Goal: Information Seeking & Learning: Learn about a topic

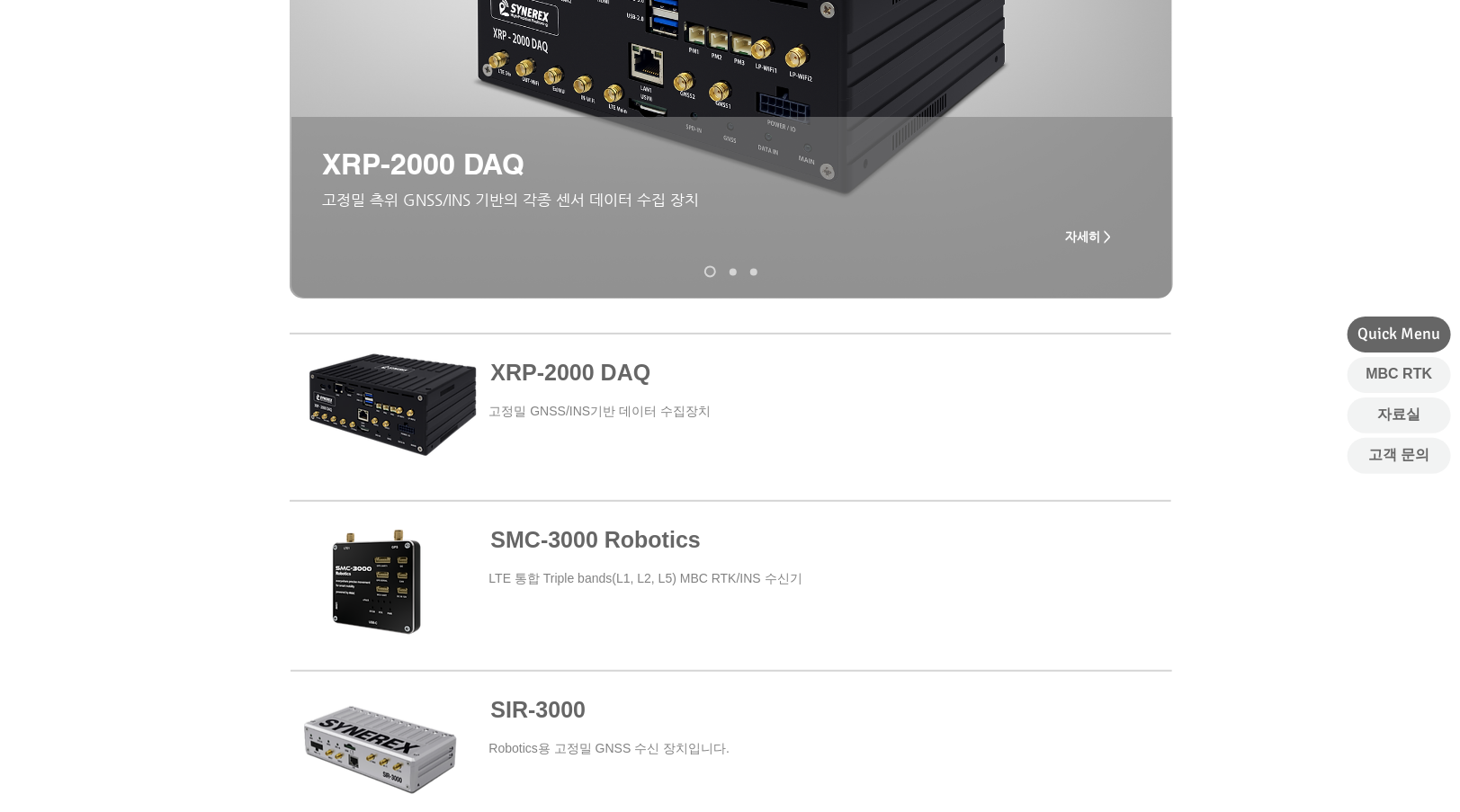
scroll to position [470, 0]
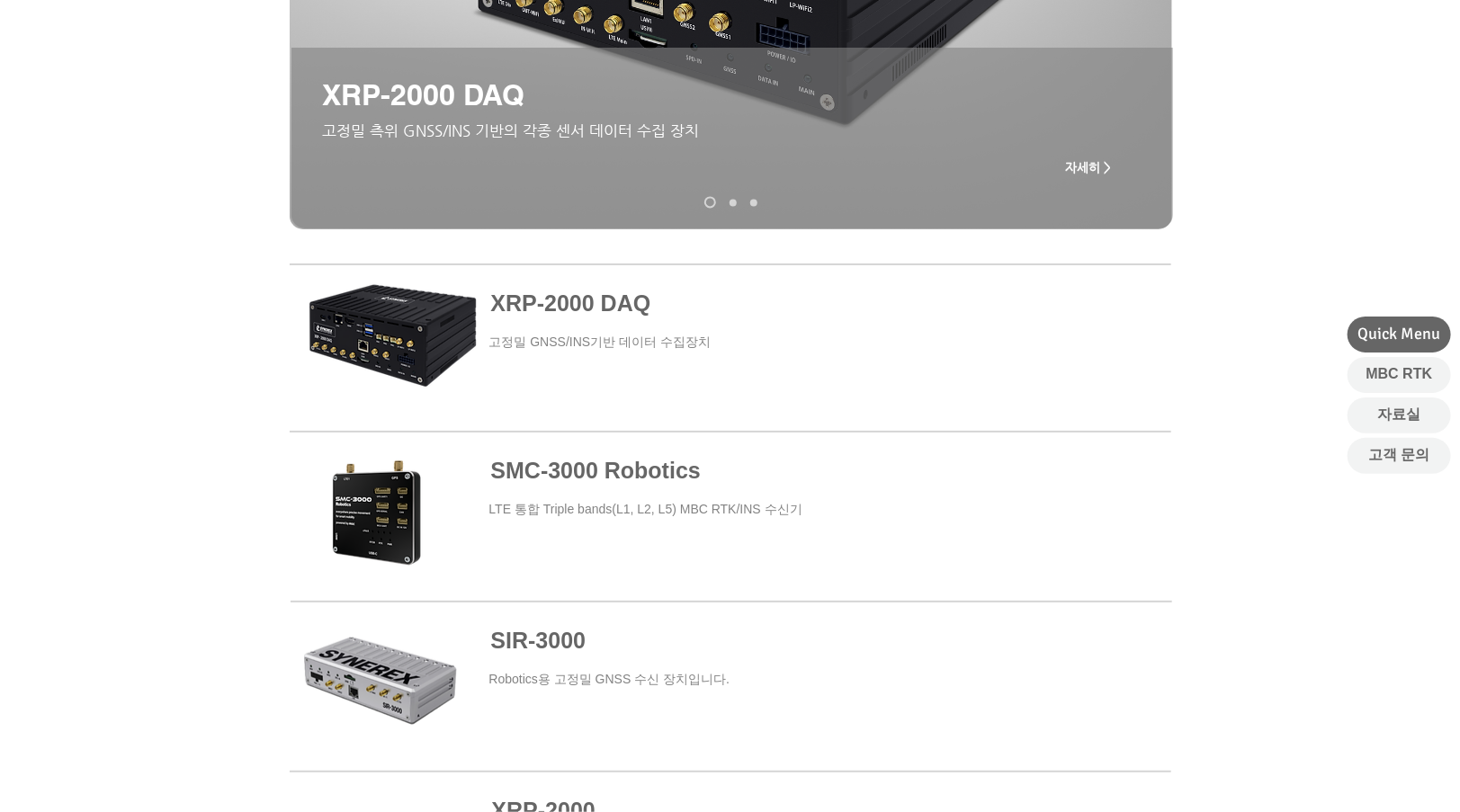
click at [465, 546] on span at bounding box center [731, 516] width 882 height 163
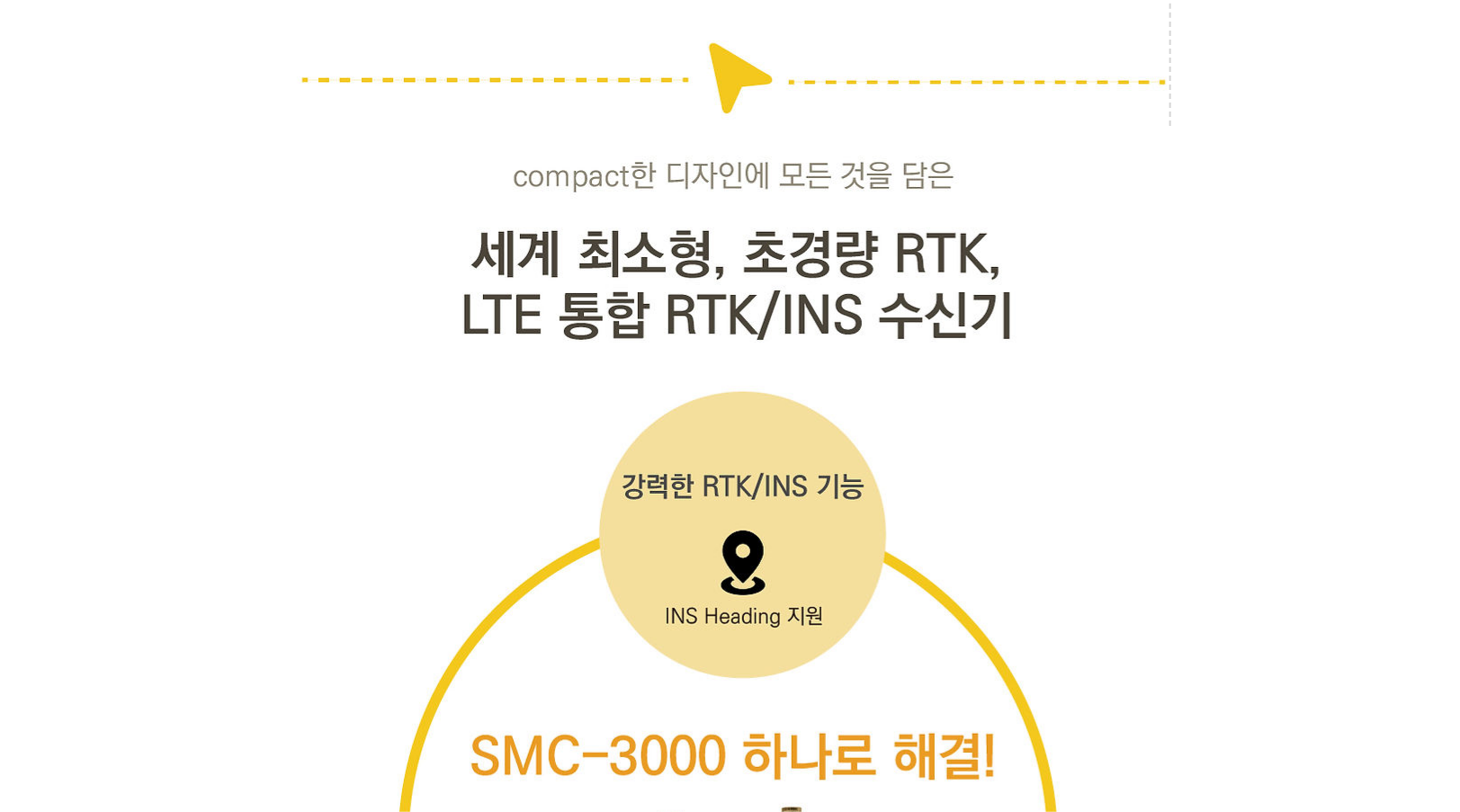
scroll to position [4847, 0]
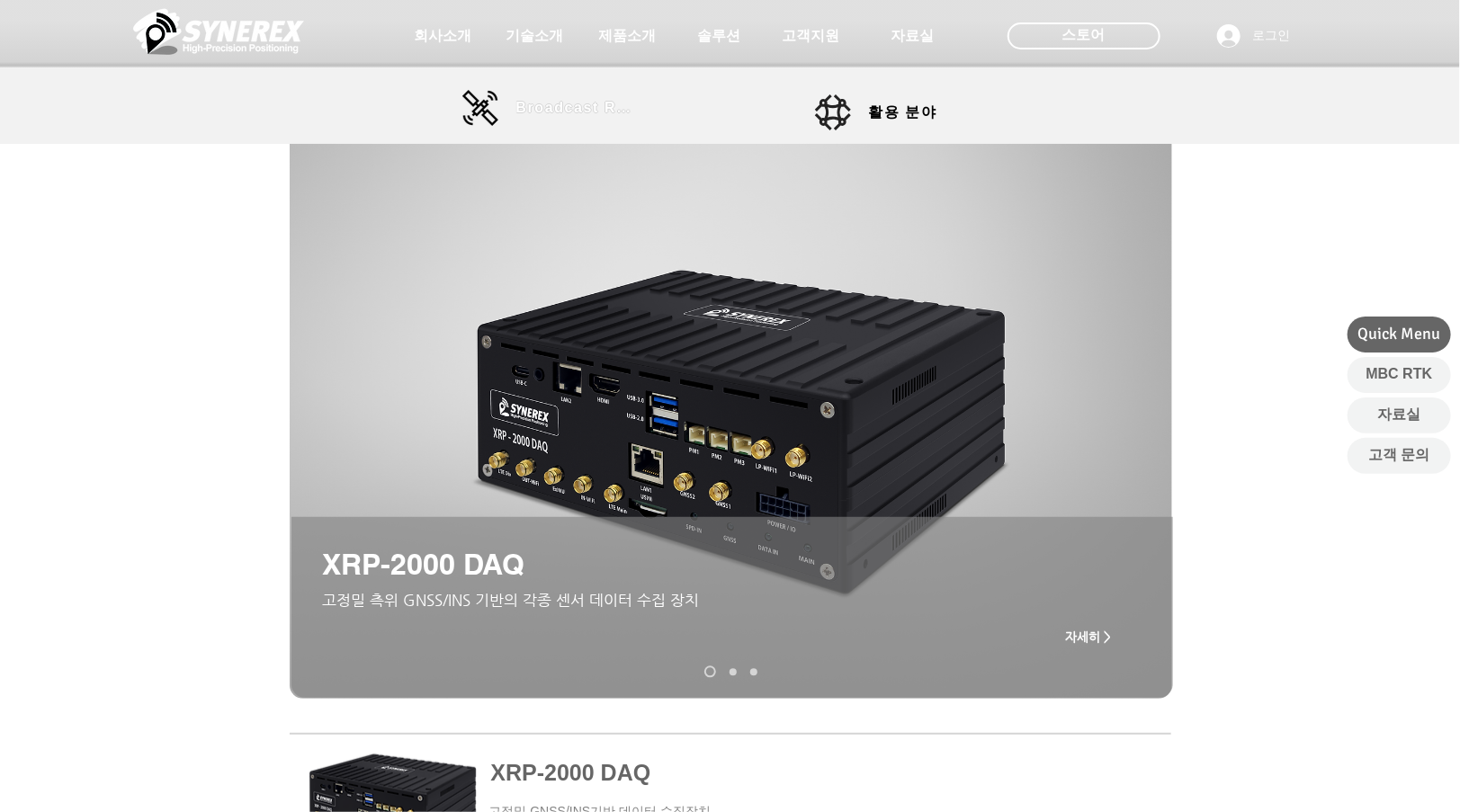
click at [523, 106] on span "Broadcast RTK" at bounding box center [577, 108] width 122 height 16
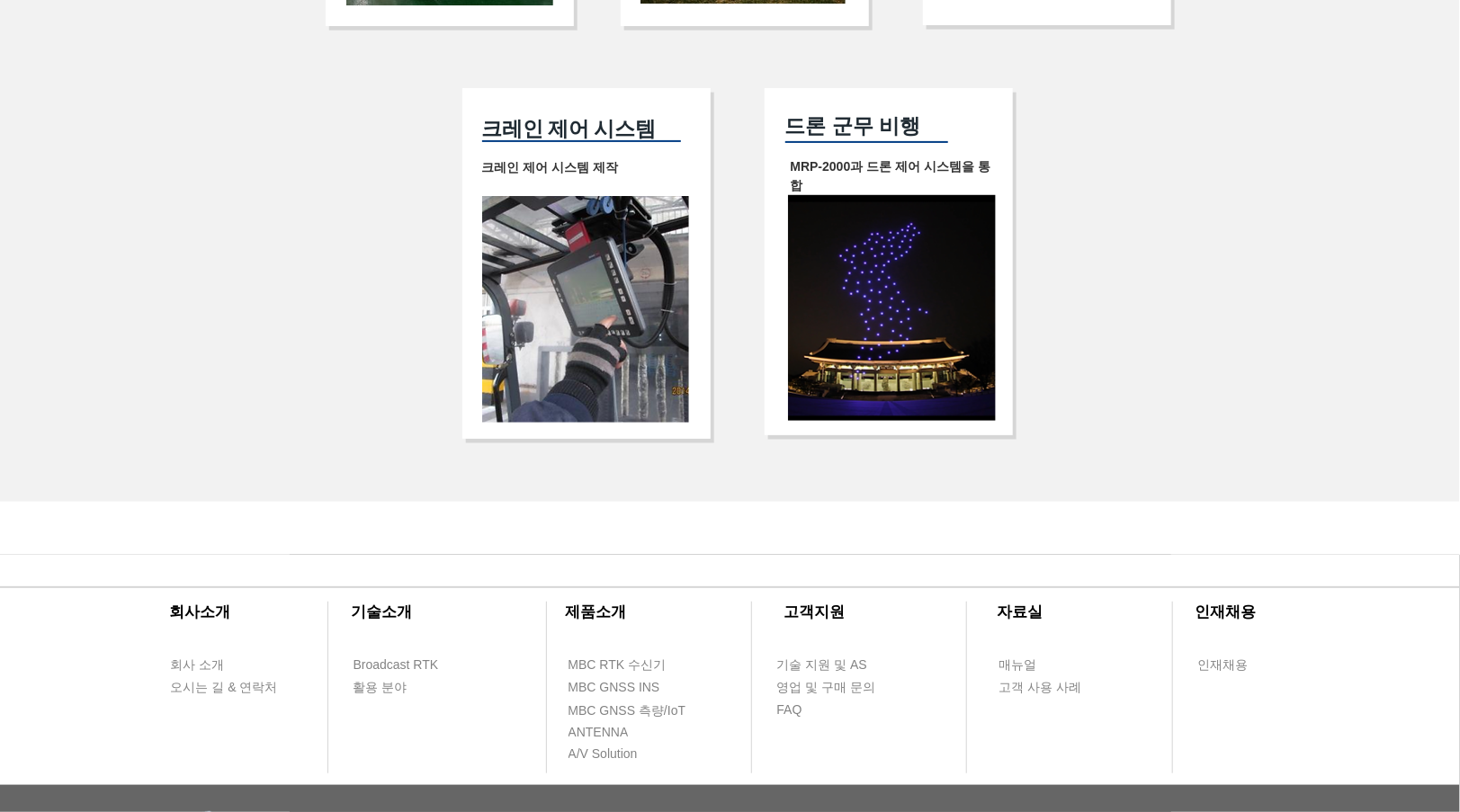
scroll to position [3851, 0]
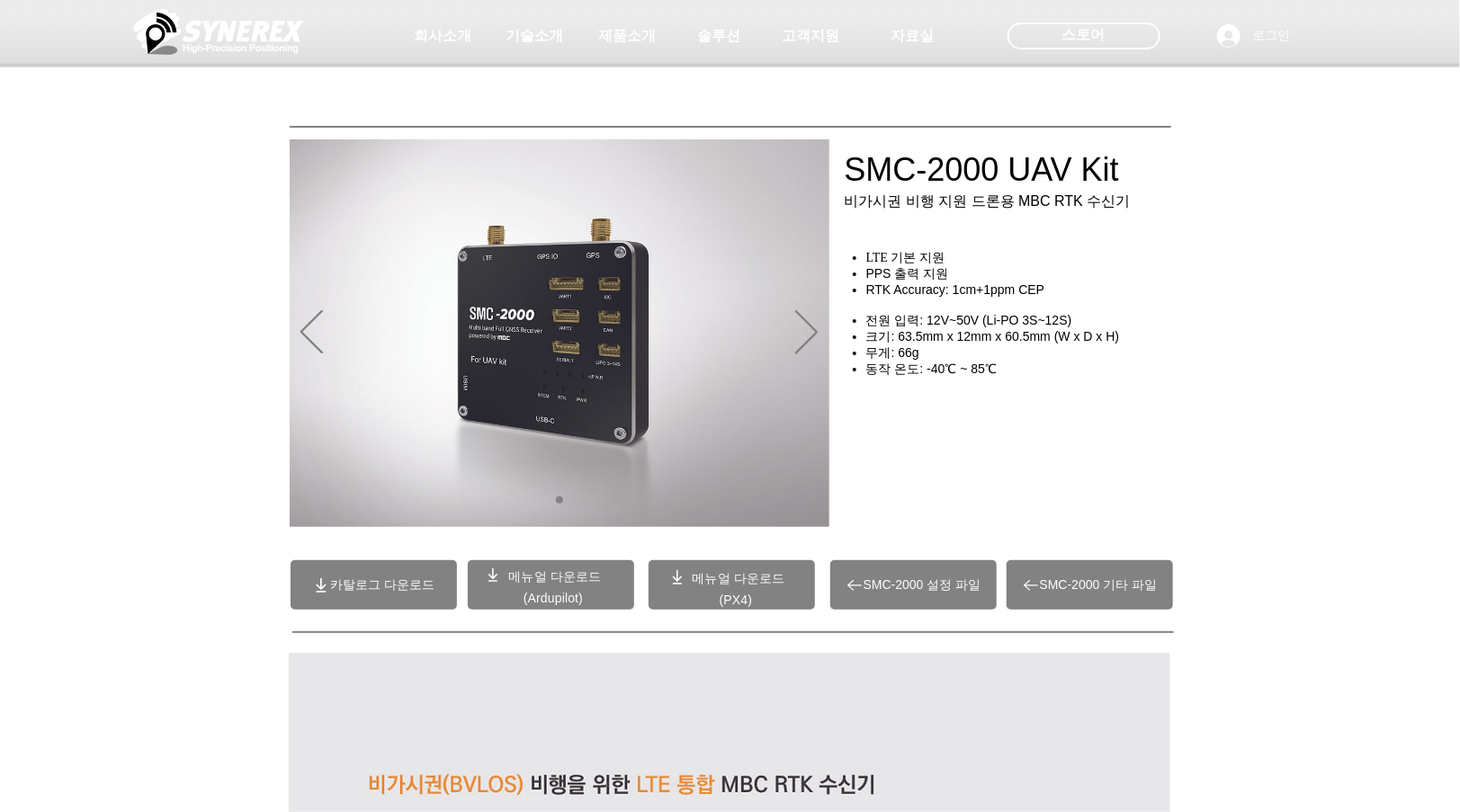
scroll to position [230, 0]
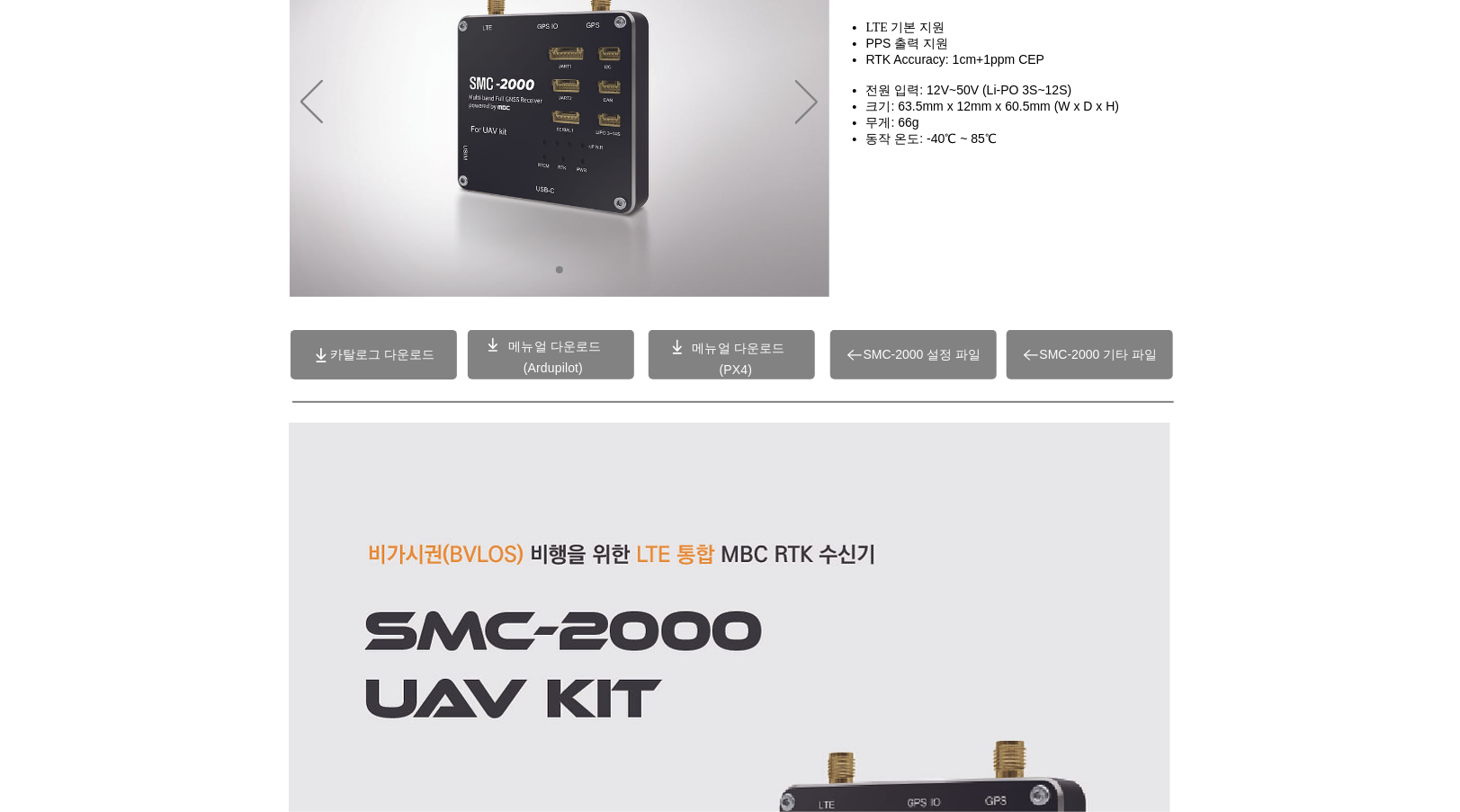
click at [579, 367] on span "(Ardupilot)" at bounding box center [552, 367] width 59 height 14
